Goal: Find contact information: Find contact information

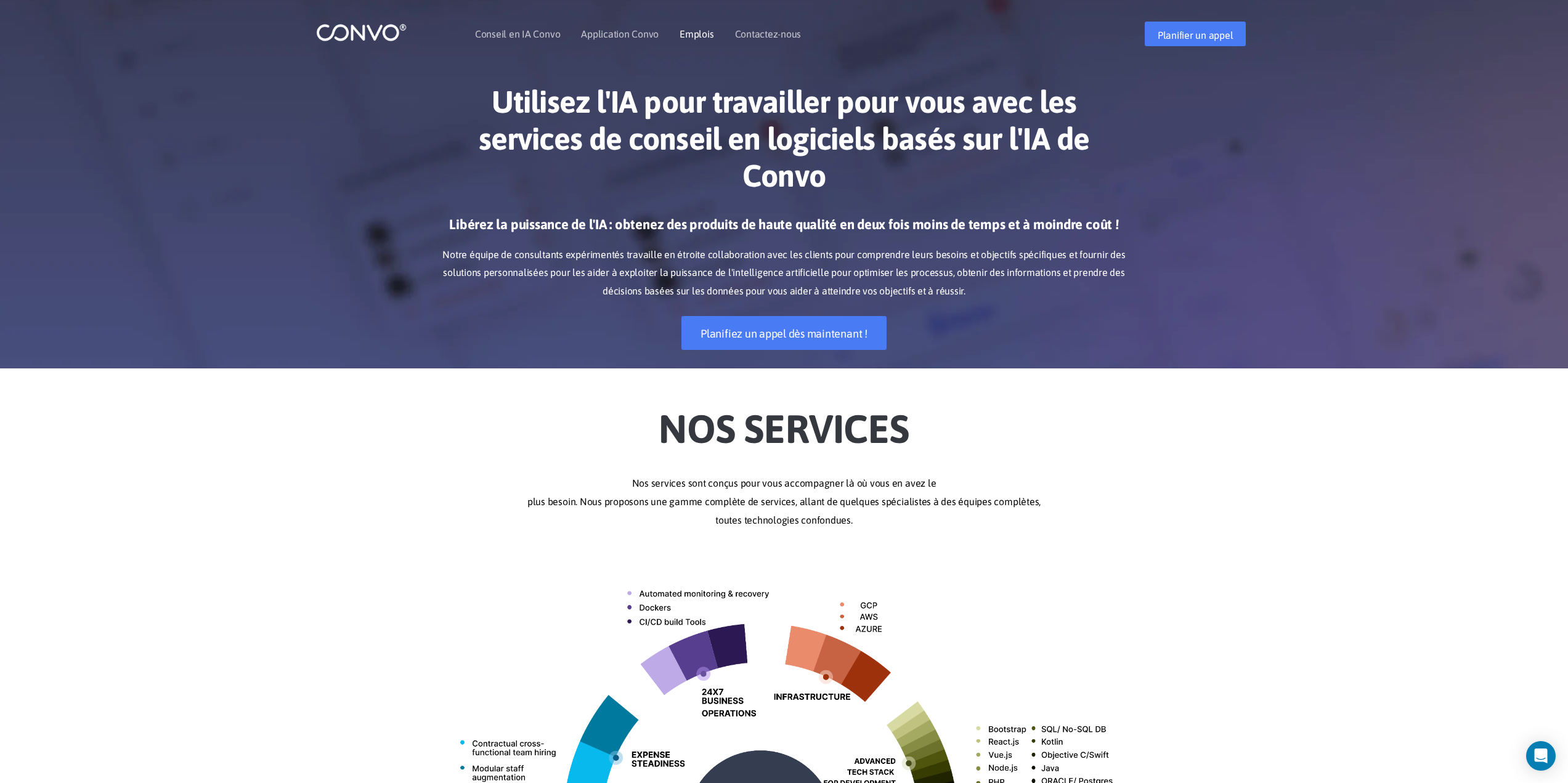
click at [706, 34] on font "Emplois" at bounding box center [696, 34] width 34 height 11
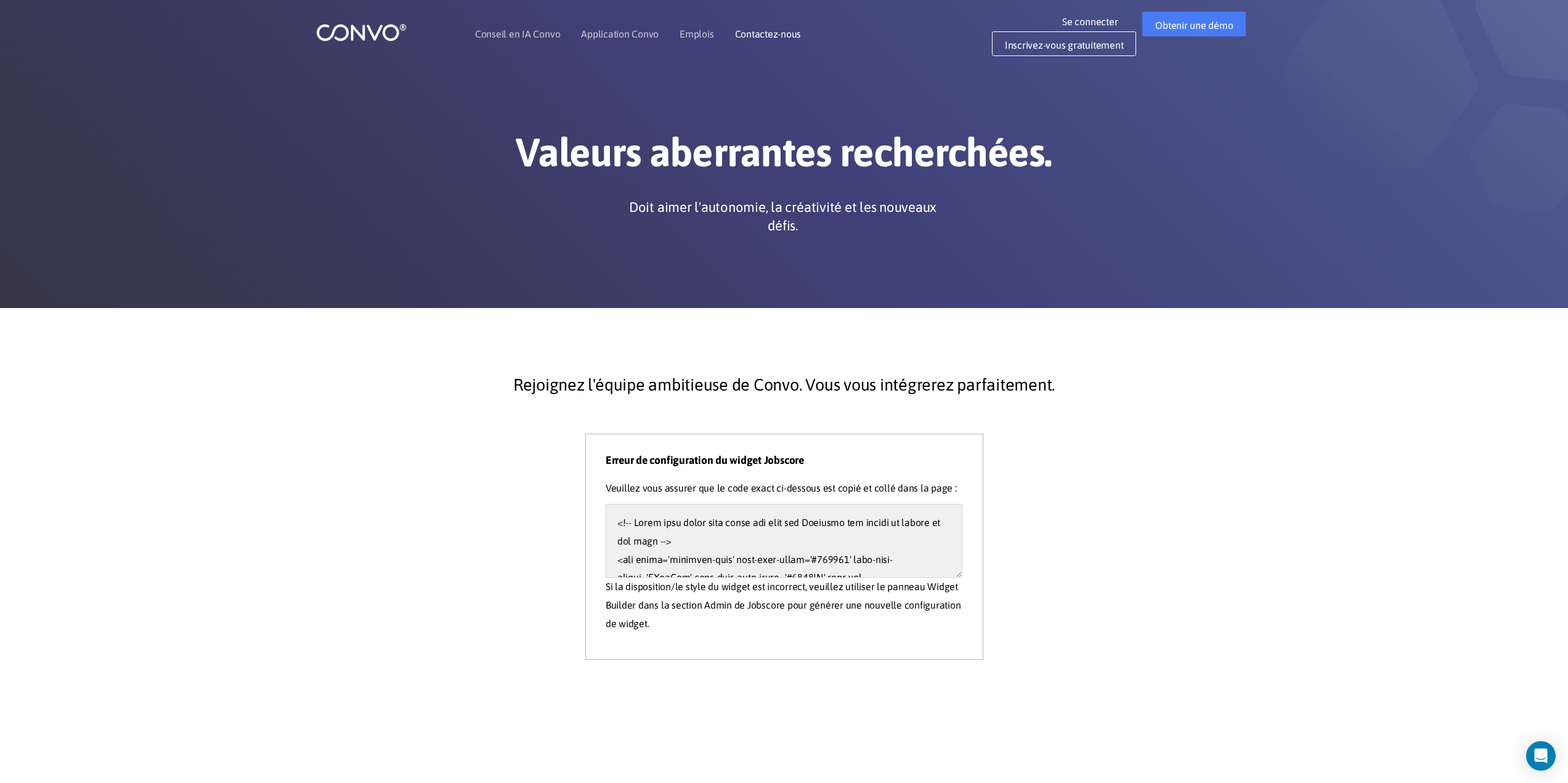
click at [757, 32] on font "Contactez-nous" at bounding box center [768, 34] width 66 height 11
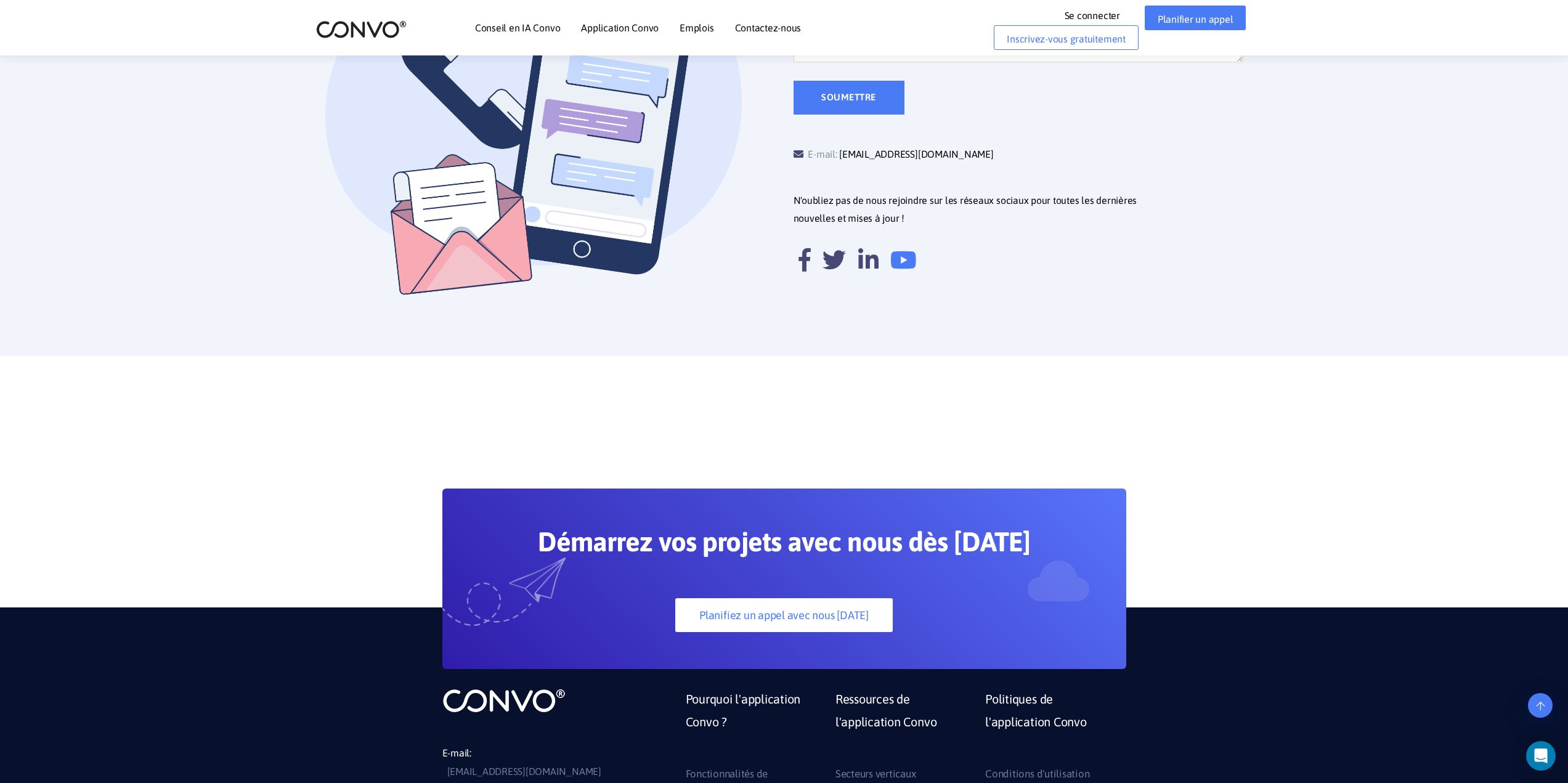
scroll to position [678, 0]
